Goal: Task Accomplishment & Management: Manage account settings

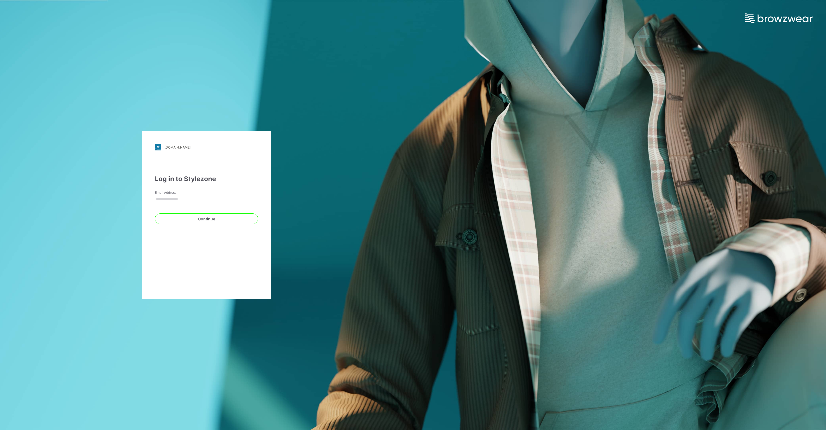
type input "**********"
click at [223, 219] on button "Continue" at bounding box center [206, 218] width 103 height 11
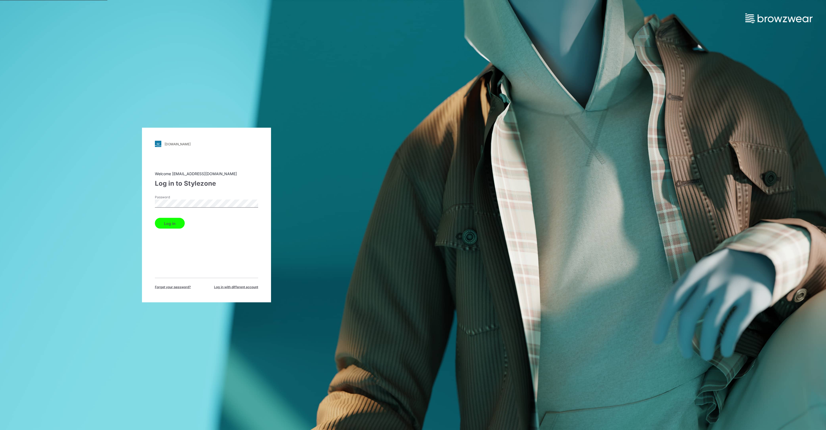
click at [170, 225] on button "Log in" at bounding box center [170, 223] width 30 height 11
